Goal: Book appointment/travel/reservation

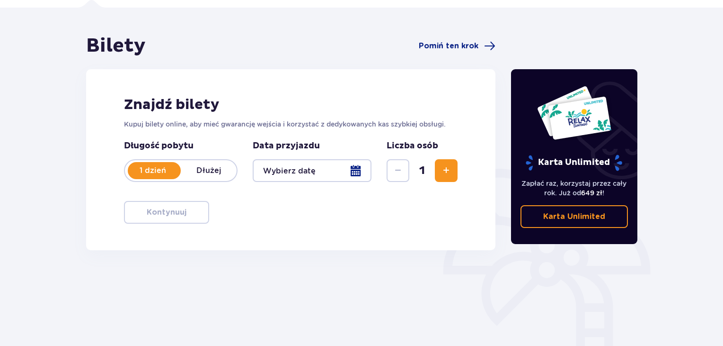
scroll to position [137, 0]
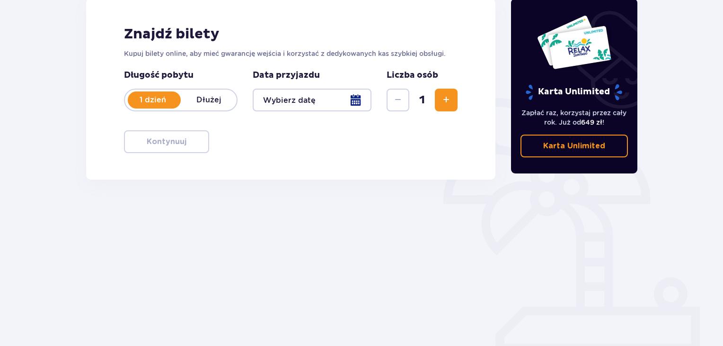
click at [354, 101] on div at bounding box center [312, 100] width 119 height 23
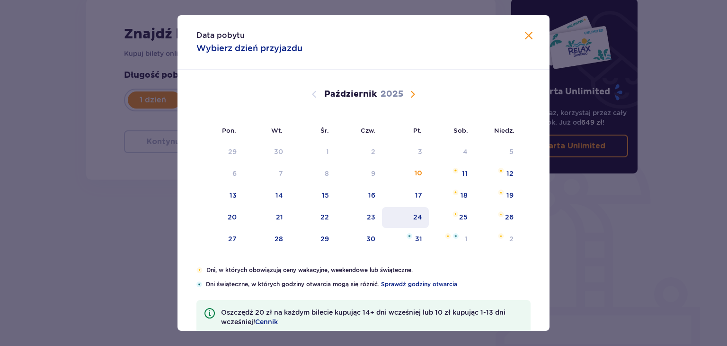
click at [415, 213] on div "24" at bounding box center [417, 216] width 9 height 9
type input "[DATE]"
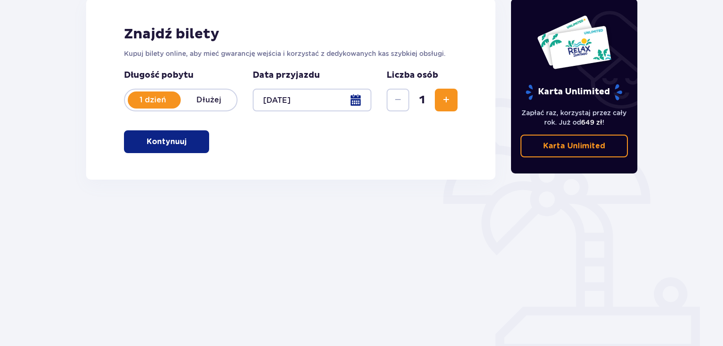
click at [193, 143] on span "button" at bounding box center [188, 141] width 11 height 11
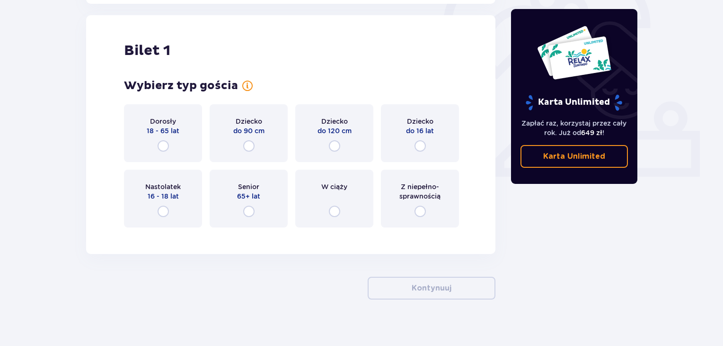
scroll to position [316, 0]
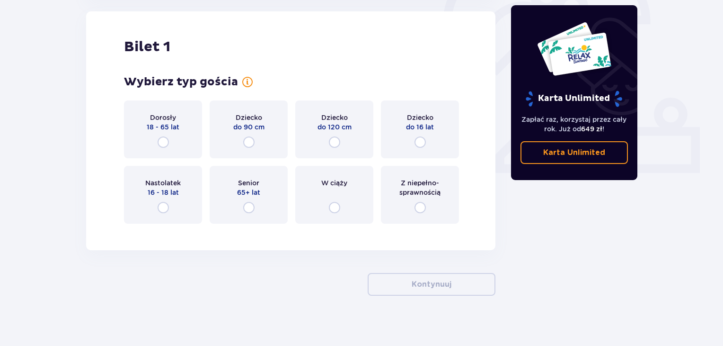
click at [163, 141] on input "radio" at bounding box center [163, 141] width 11 height 11
radio input "true"
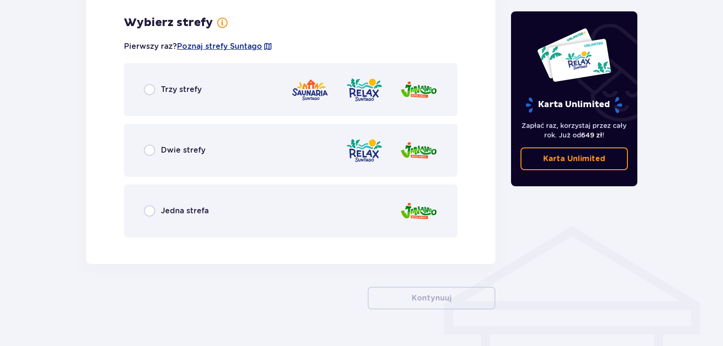
scroll to position [547, 0]
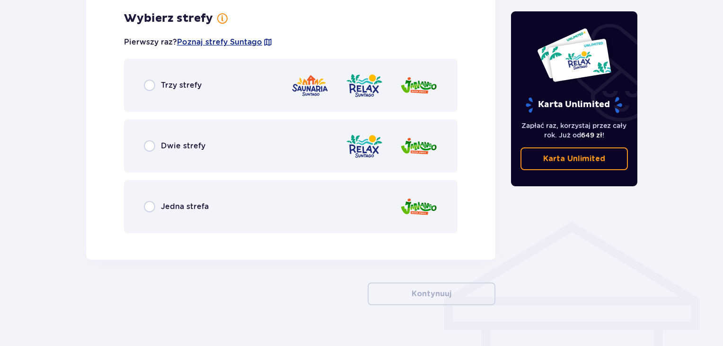
click at [150, 148] on input "radio" at bounding box center [149, 145] width 11 height 11
radio input "true"
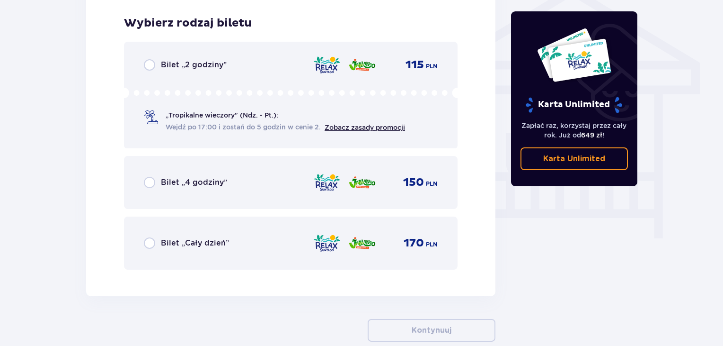
scroll to position [788, 0]
